Goal: Information Seeking & Learning: Learn about a topic

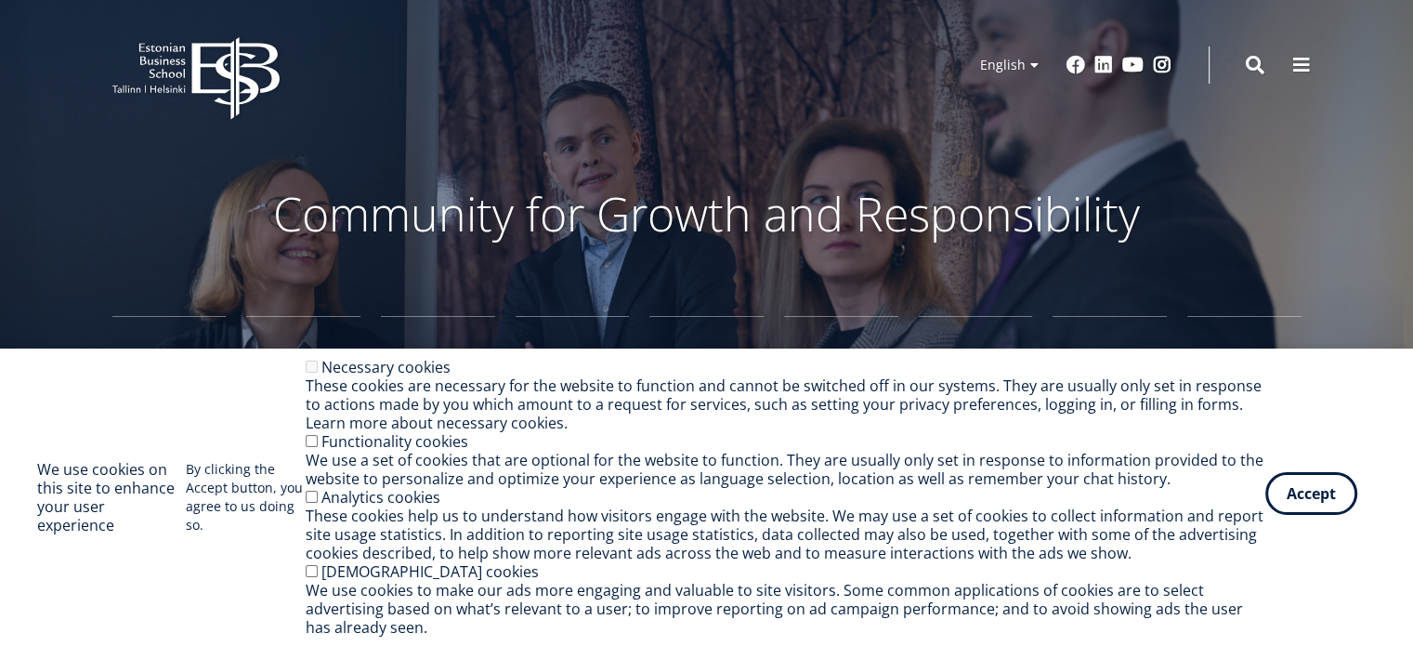
click at [1300, 505] on button "Accept" at bounding box center [1312, 493] width 92 height 43
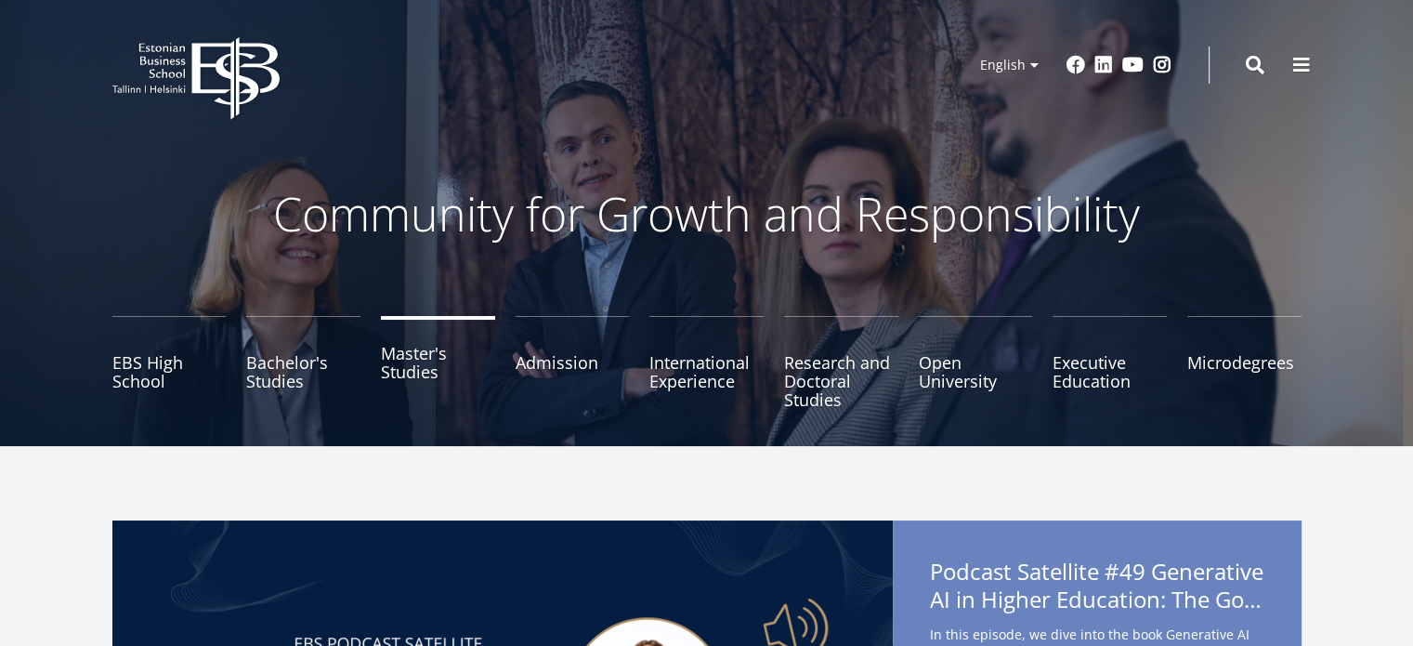
click at [427, 358] on link "Master's Studies" at bounding box center [438, 362] width 114 height 93
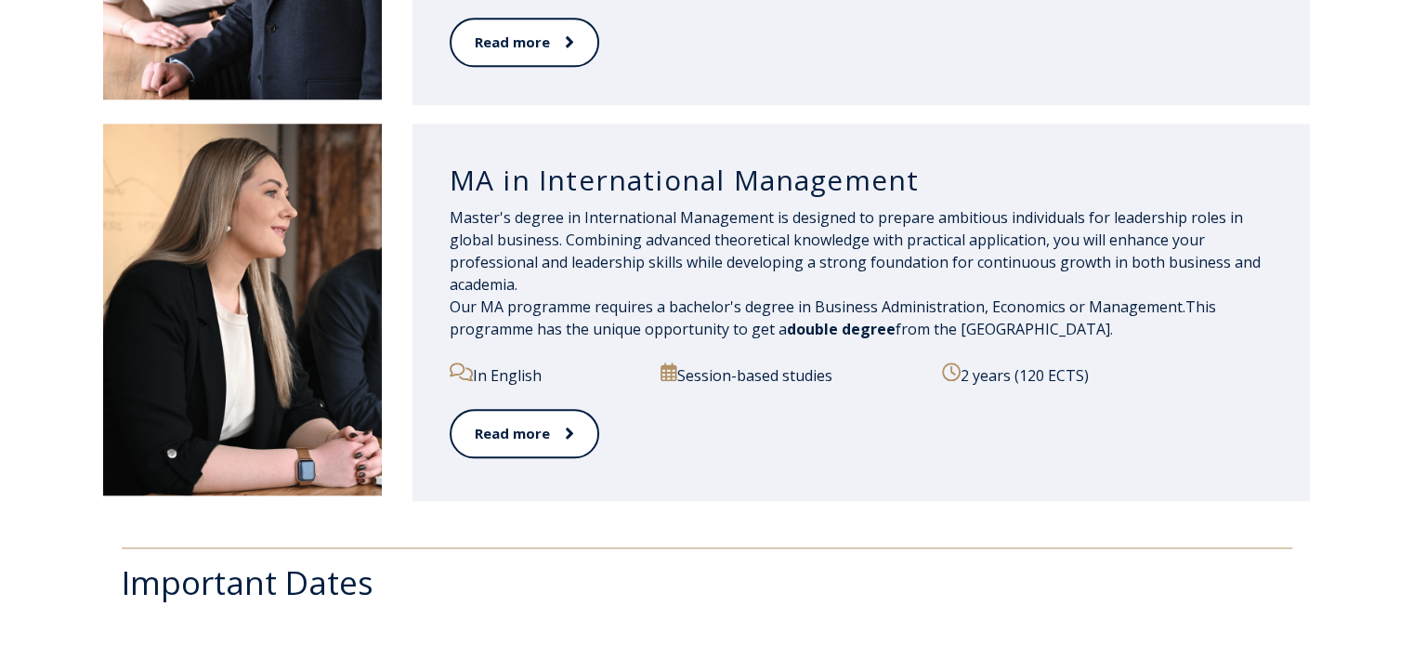
scroll to position [2093, 0]
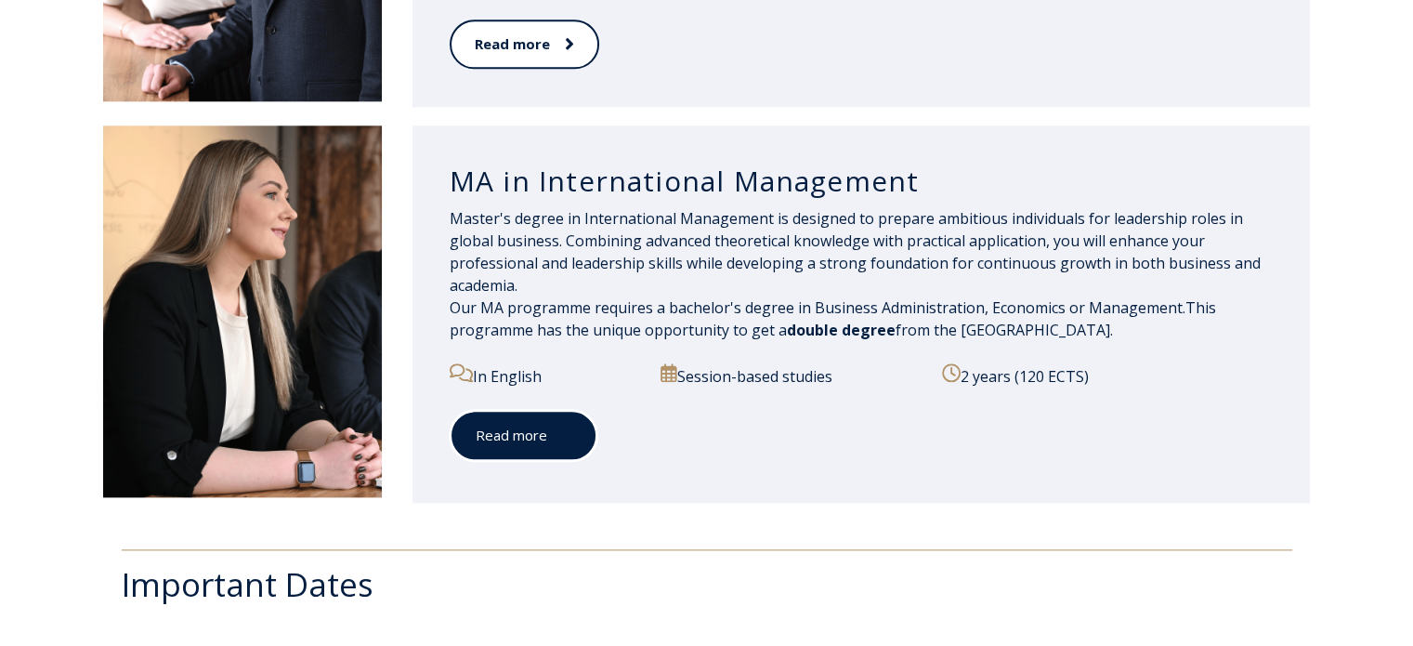
click at [556, 444] on span at bounding box center [559, 435] width 24 height 19
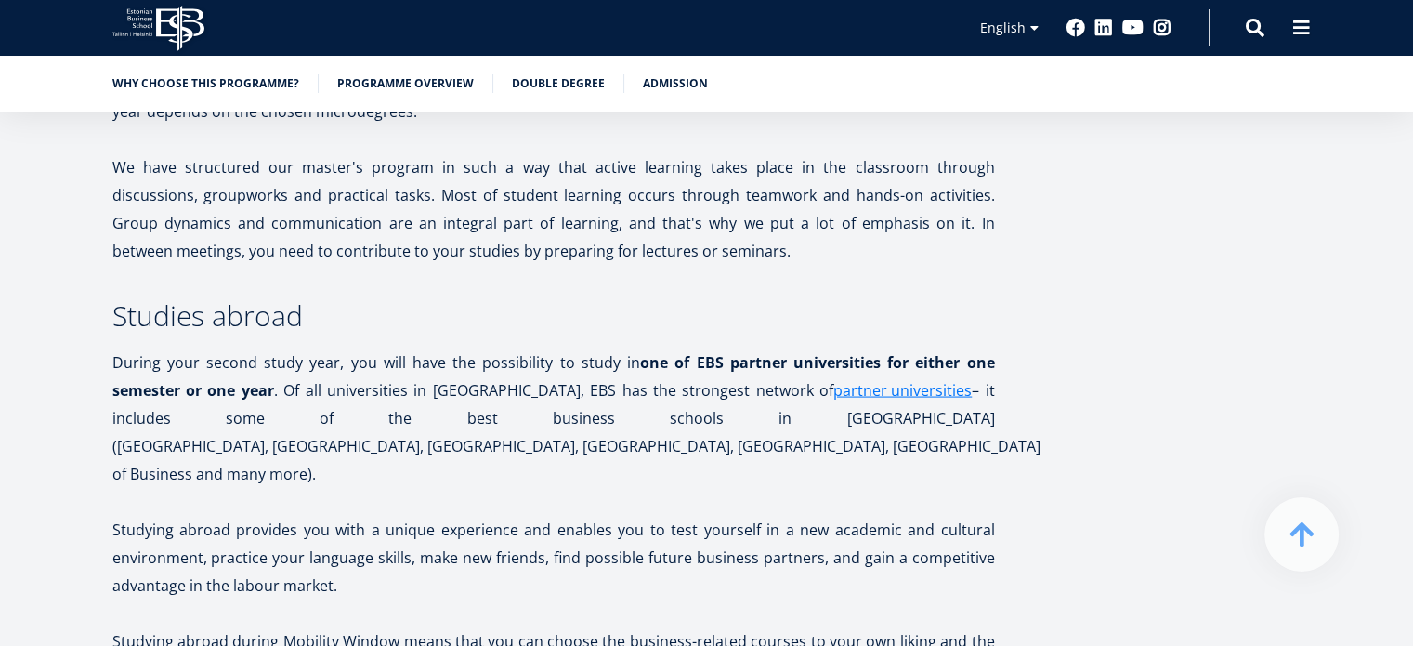
scroll to position [3665, 0]
click at [433, 88] on link "Programme overview" at bounding box center [405, 81] width 137 height 19
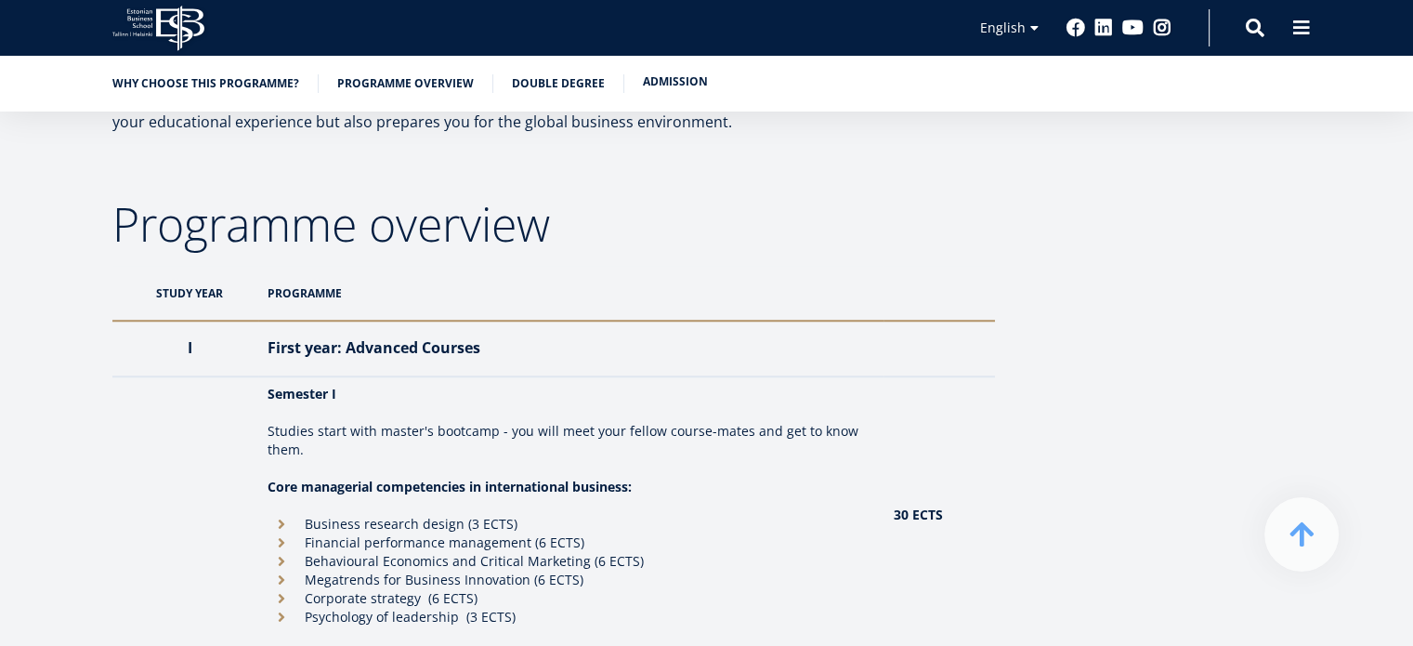
click at [648, 88] on link "Admission" at bounding box center [675, 81] width 65 height 19
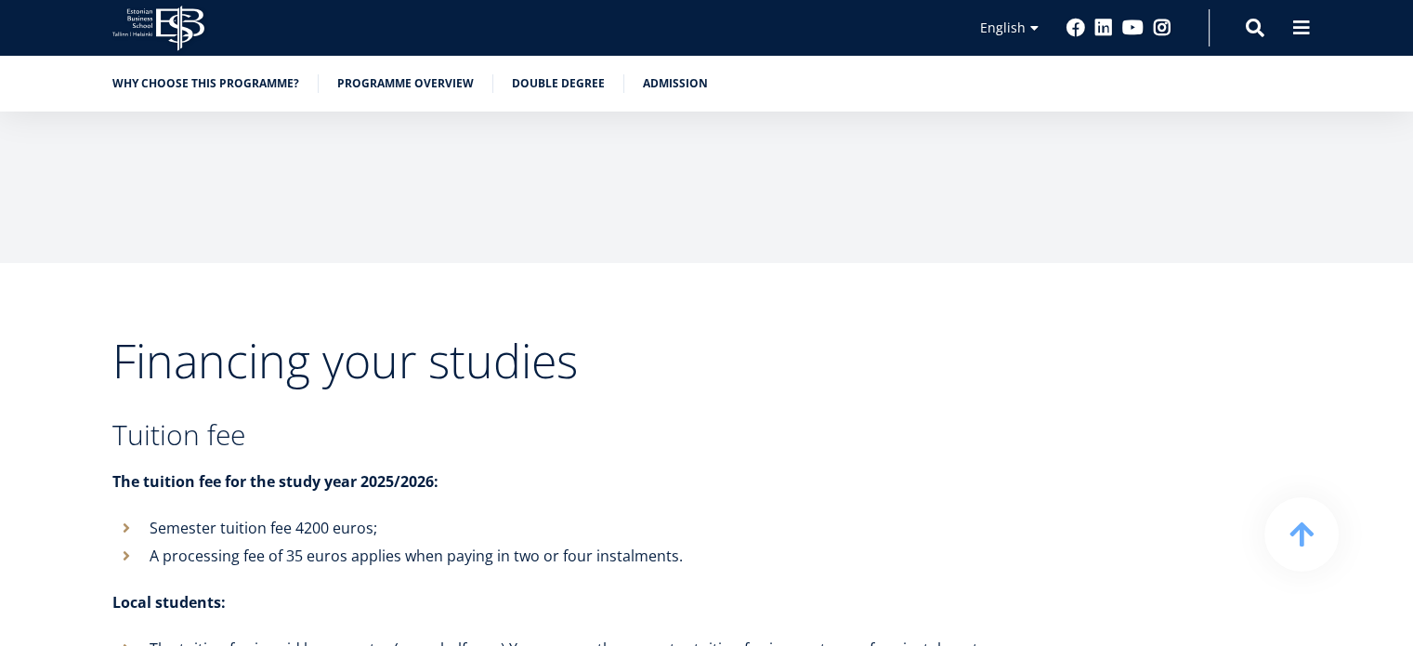
scroll to position [6650, 0]
